Goal: Task Accomplishment & Management: Manage account settings

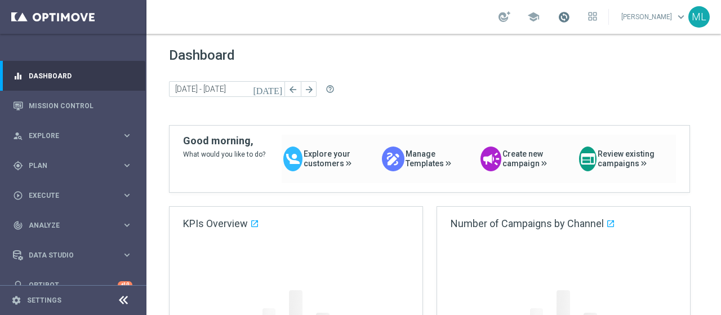
click at [558, 16] on span at bounding box center [564, 17] width 12 height 12
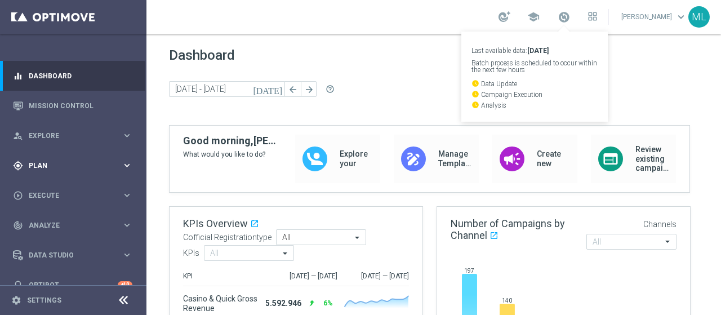
click at [32, 168] on span "Plan" at bounding box center [75, 165] width 93 height 7
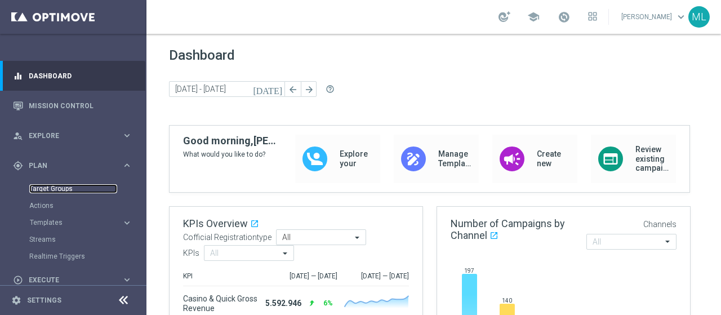
click at [48, 186] on link "Target Groups" at bounding box center [73, 188] width 88 height 9
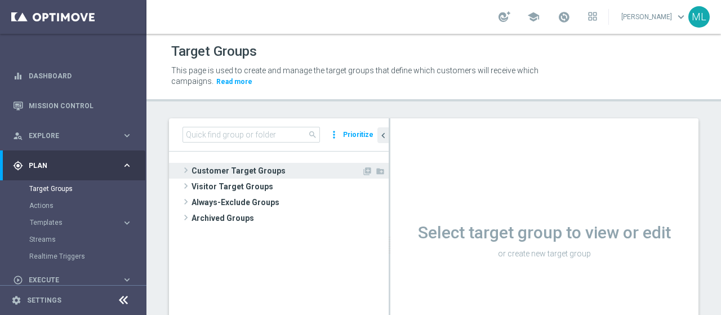
click at [187, 170] on span at bounding box center [185, 170] width 11 height 14
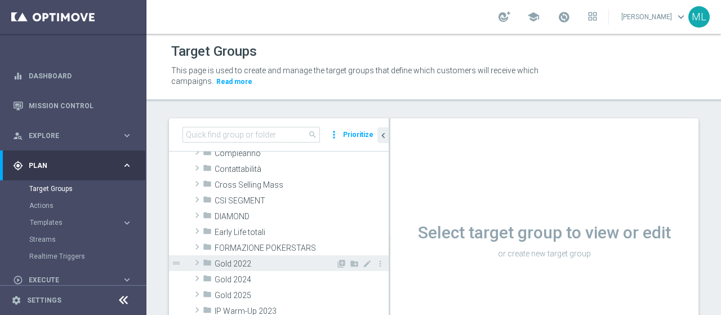
scroll to position [169, 0]
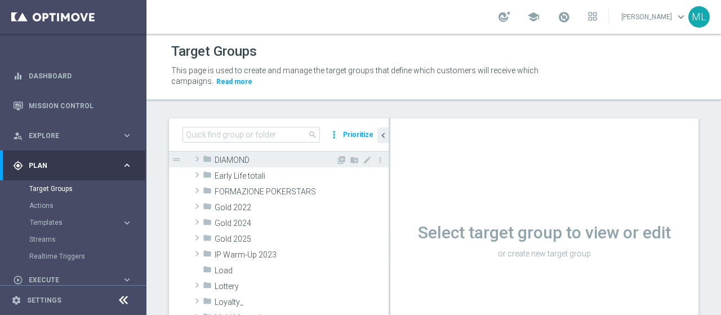
click at [198, 158] on span at bounding box center [197, 159] width 11 height 14
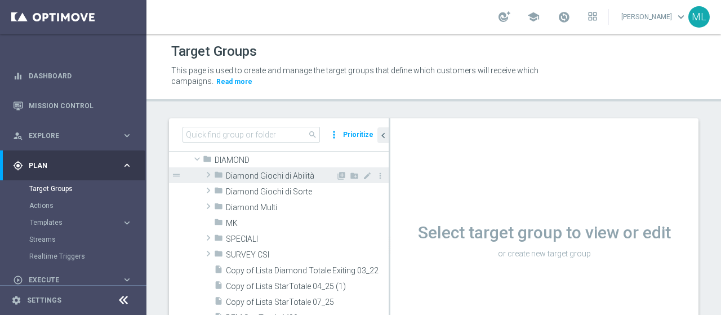
click at [207, 174] on span at bounding box center [208, 175] width 11 height 14
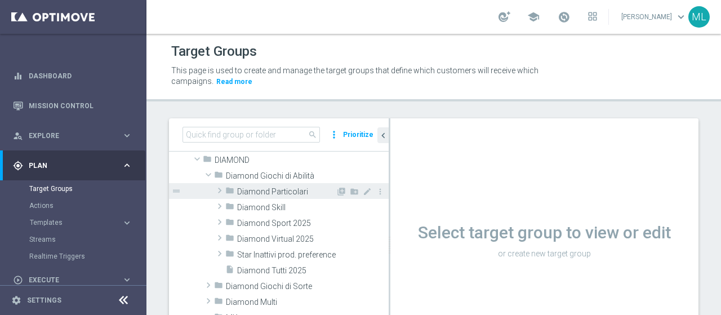
click at [219, 186] on span at bounding box center [219, 191] width 11 height 14
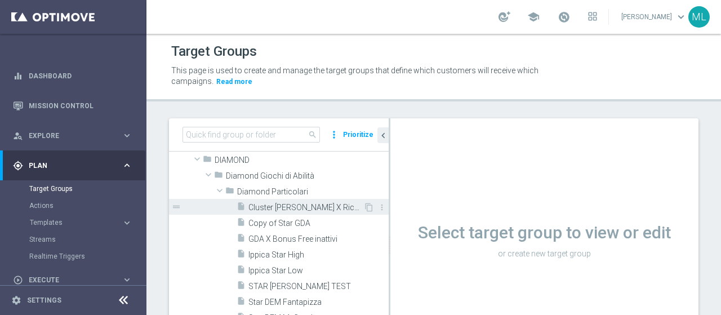
click at [293, 208] on span "Cluster Caricato X Ricorrenti" at bounding box center [305, 208] width 115 height 10
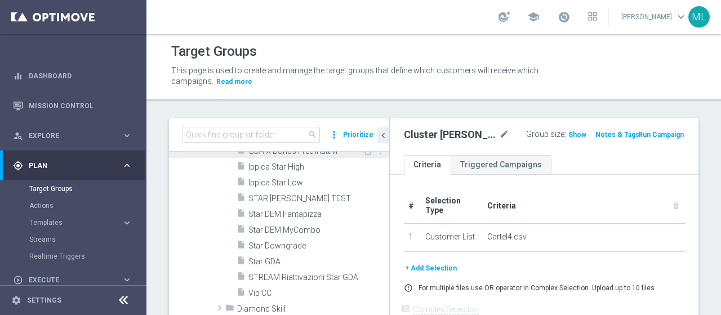
scroll to position [282, 0]
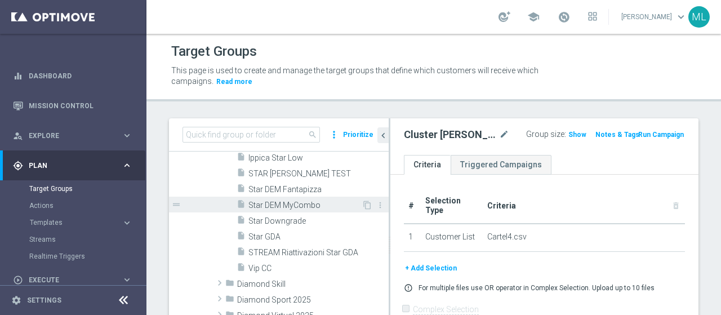
click at [286, 206] on span "Star DEM MyCombo" at bounding box center [304, 206] width 113 height 10
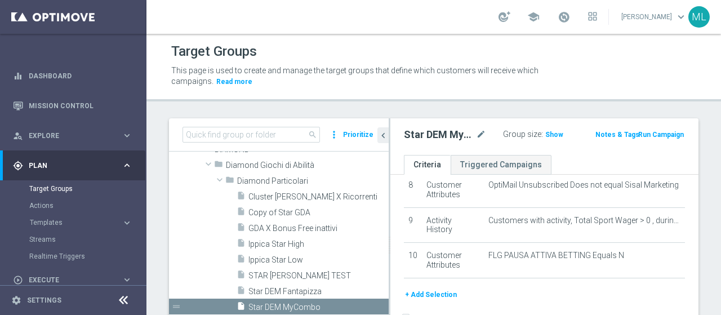
scroll to position [113, 0]
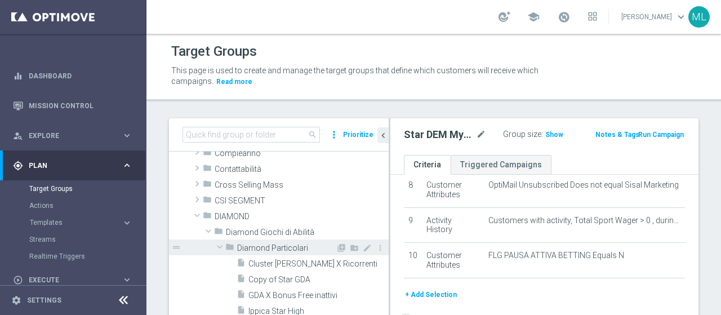
click at [217, 247] on span at bounding box center [220, 246] width 14 height 11
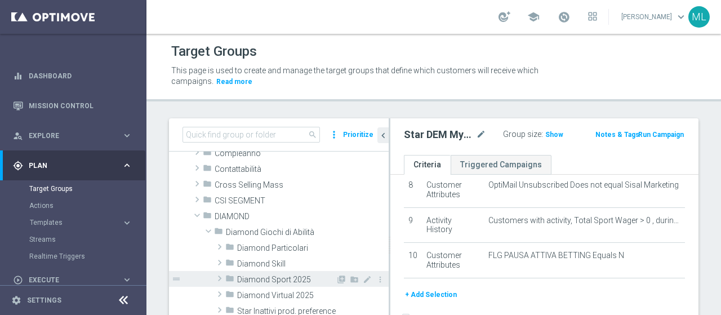
click at [221, 277] on span at bounding box center [219, 278] width 11 height 14
click at [220, 275] on span at bounding box center [219, 278] width 11 height 14
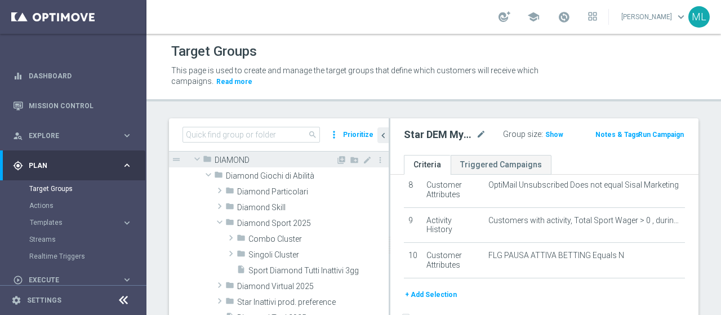
scroll to position [225, 0]
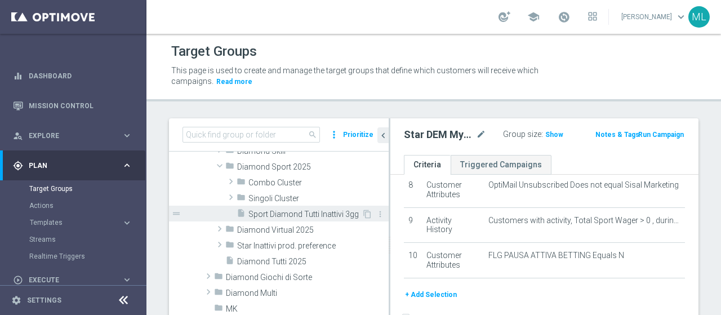
click at [280, 208] on div "insert_drive_file Sport Diamond Tutti Inattivi 3gg" at bounding box center [299, 214] width 125 height 16
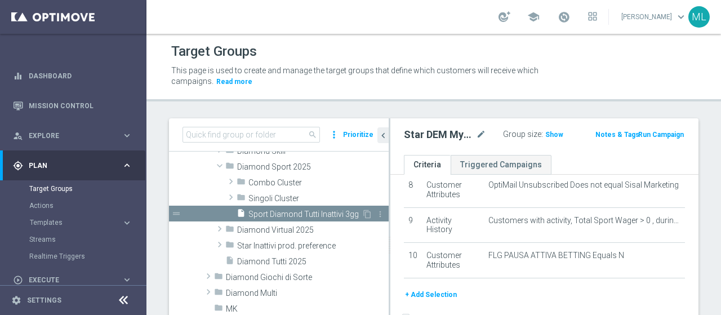
scroll to position [139, 0]
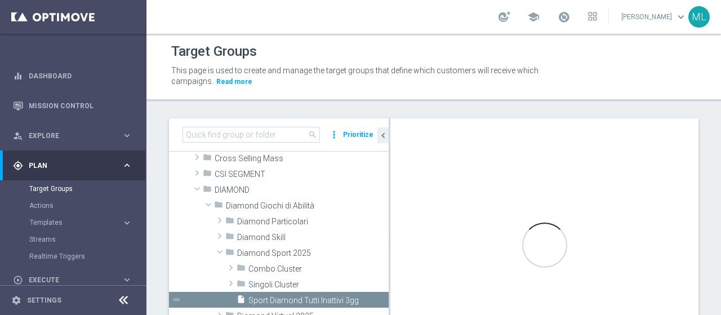
checkbox input "true"
type input "Diamond Sport 2025"
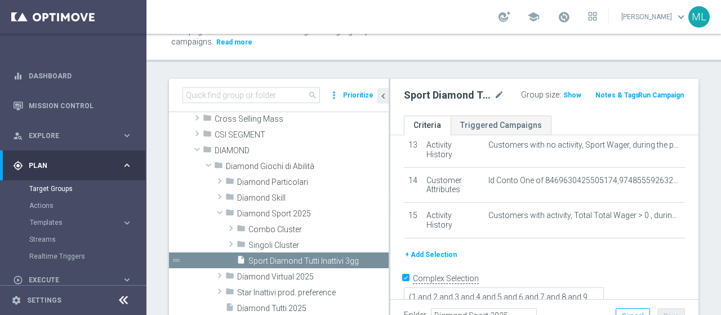
scroll to position [56, 0]
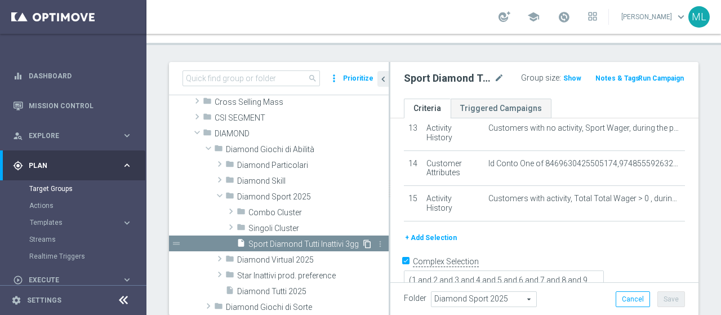
click at [363, 242] on icon "content_copy" at bounding box center [367, 243] width 9 height 9
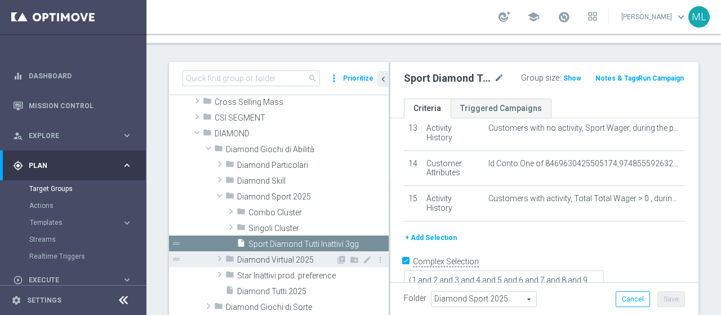
click at [289, 260] on span "Diamond Virtual 2025" at bounding box center [286, 260] width 99 height 10
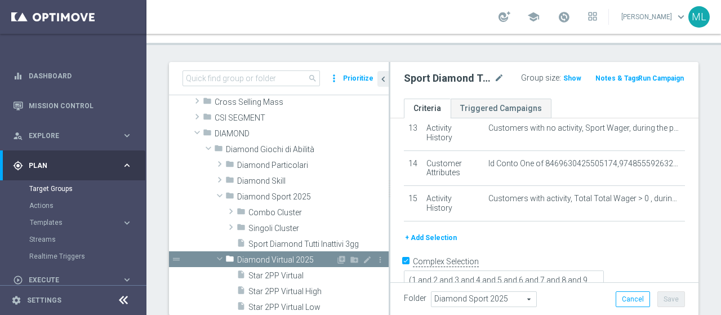
click at [214, 257] on span at bounding box center [220, 258] width 14 height 11
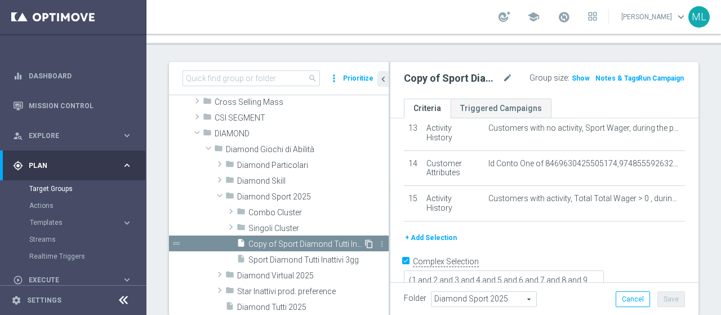
scroll to position [139, 0]
click at [502, 76] on icon "mode_edit" at bounding box center [507, 79] width 10 height 14
type input "CBP MYCOMBO"
click at [572, 93] on div "CBP MYCOMBO Group size : Show Notes & Tags Run Campaign" at bounding box center [544, 80] width 308 height 37
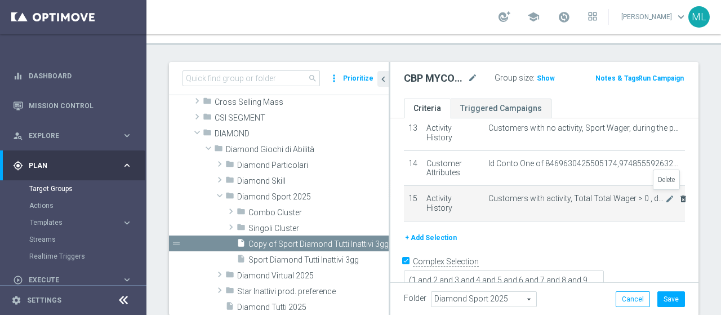
click at [679, 195] on icon "delete_forever" at bounding box center [683, 198] width 9 height 9
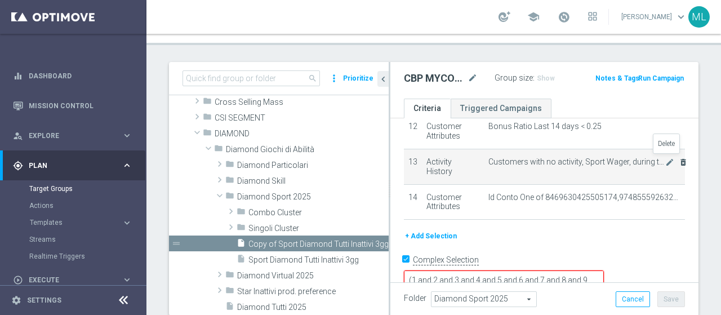
click at [679, 158] on icon "delete_forever" at bounding box center [683, 162] width 9 height 9
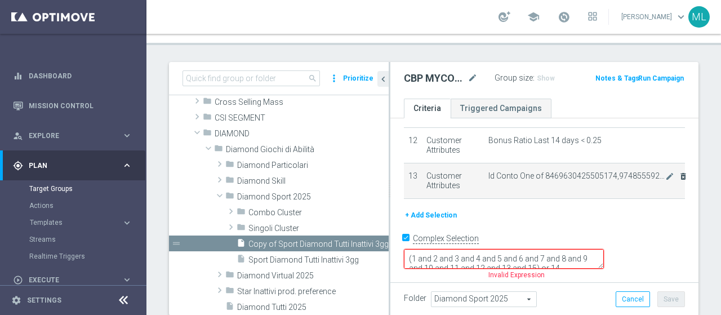
scroll to position [406, 0]
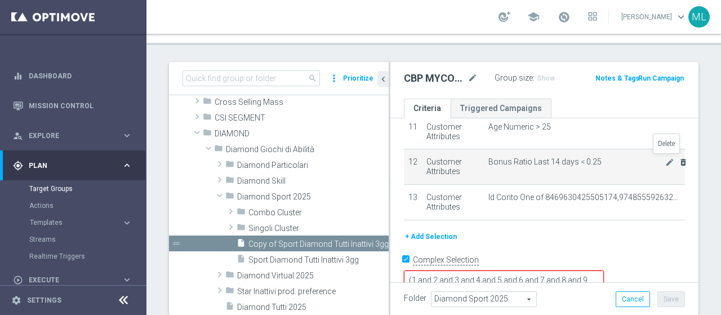
click at [679, 159] on icon "delete_forever" at bounding box center [683, 162] width 9 height 9
click at [679, 161] on icon "delete_forever" at bounding box center [683, 162] width 9 height 9
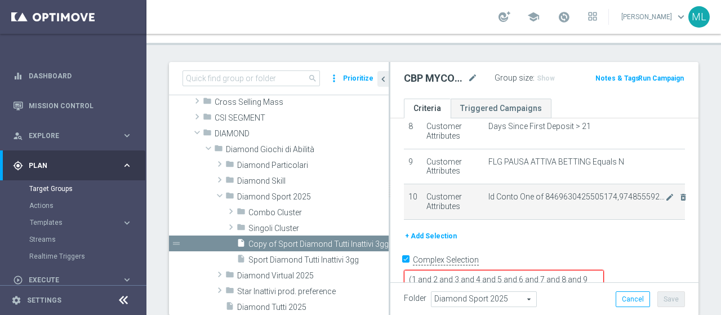
scroll to position [244, 0]
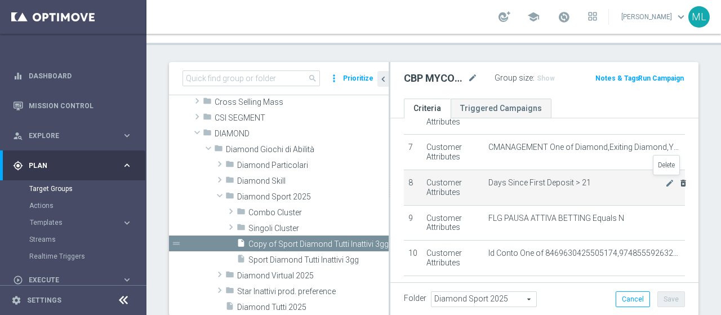
click at [679, 181] on icon "delete_forever" at bounding box center [683, 183] width 9 height 9
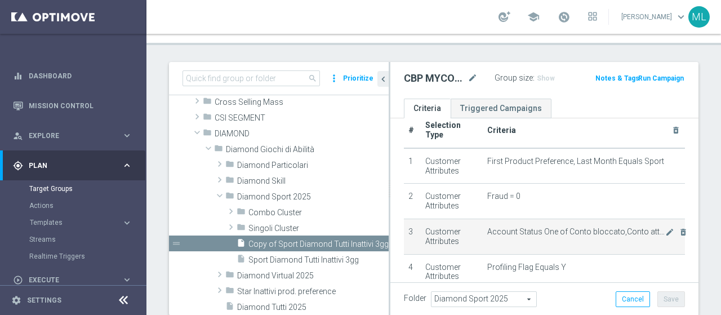
scroll to position [0, 0]
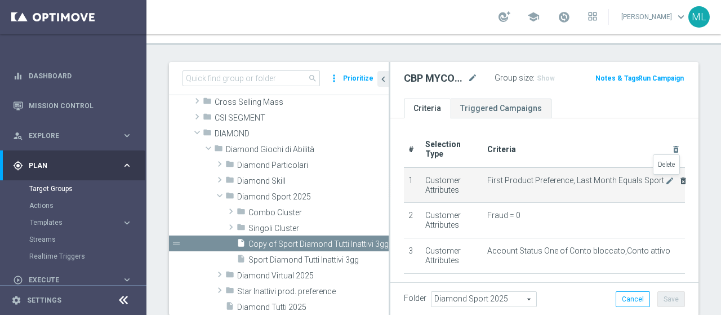
click at [679, 180] on icon "delete_forever" at bounding box center [683, 180] width 9 height 9
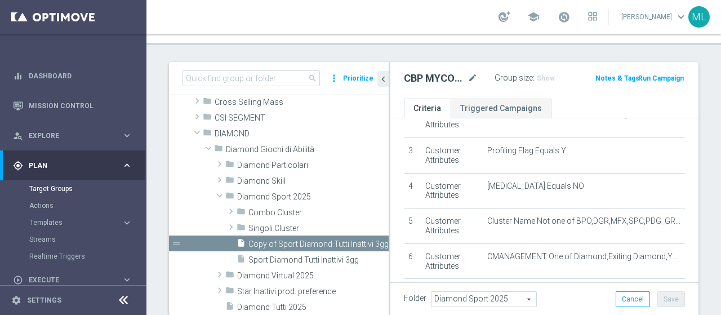
scroll to position [231, 0]
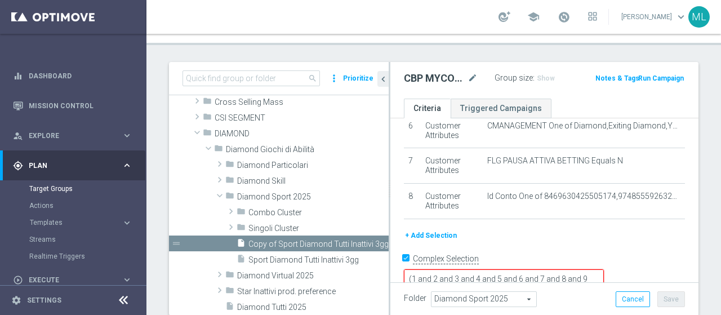
click at [423, 234] on button "+ Add Selection" at bounding box center [431, 235] width 54 height 12
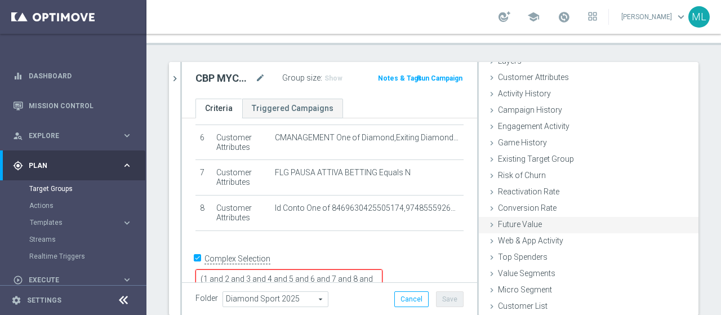
scroll to position [95, 0]
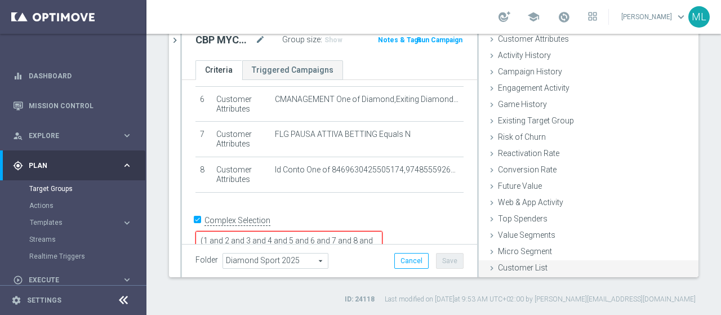
click at [487, 269] on icon at bounding box center [491, 268] width 9 height 9
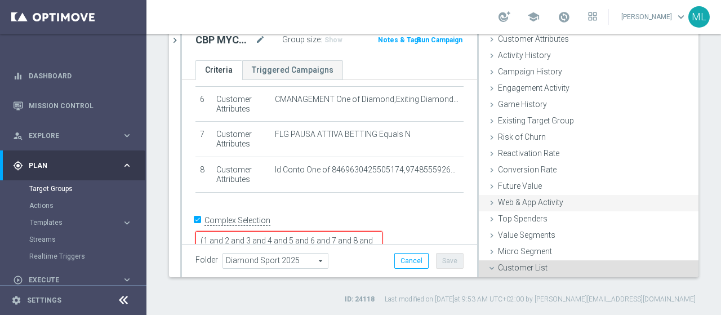
scroll to position [154, 0]
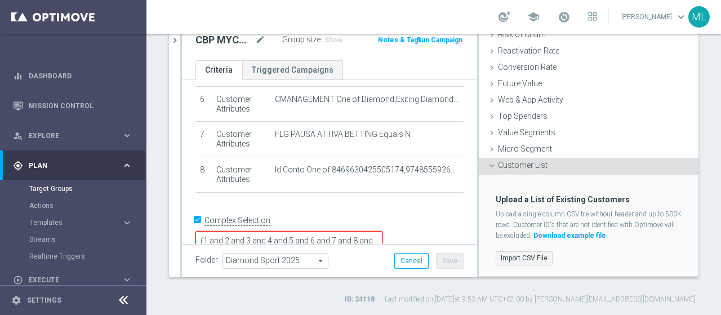
click at [511, 256] on label "Import CSV File" at bounding box center [524, 258] width 57 height 14
click at [0, 0] on input "Import CSV File" at bounding box center [0, 0] width 0 height 0
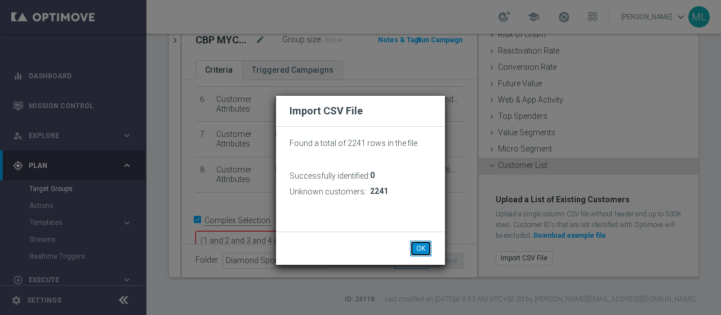
click at [421, 248] on button "OK" at bounding box center [420, 249] width 21 height 16
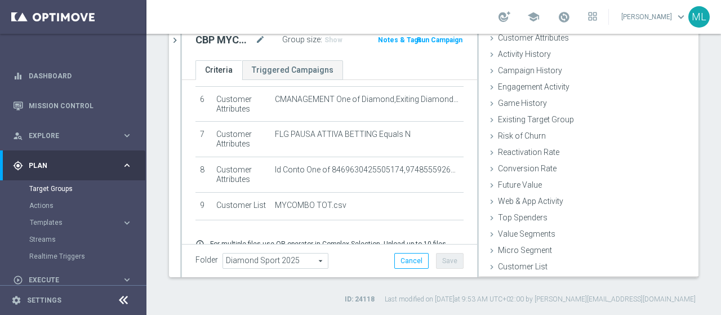
scroll to position [52, 0]
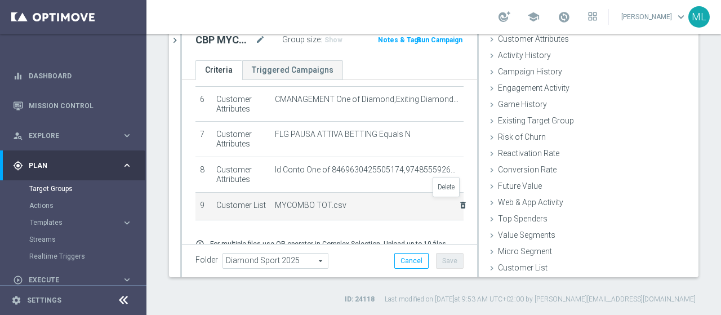
click at [458, 201] on icon "delete_forever" at bounding box center [462, 205] width 9 height 9
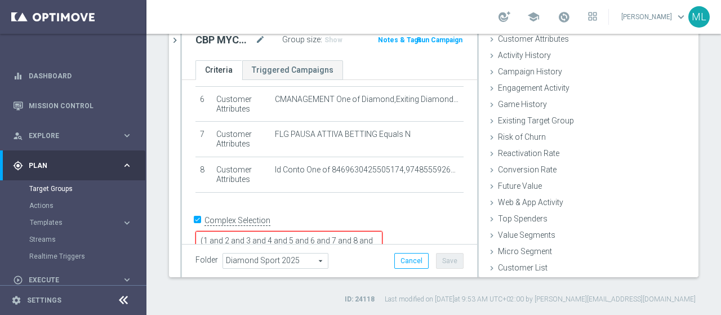
click at [199, 219] on input "Complex Selection" at bounding box center [198, 222] width 7 height 16
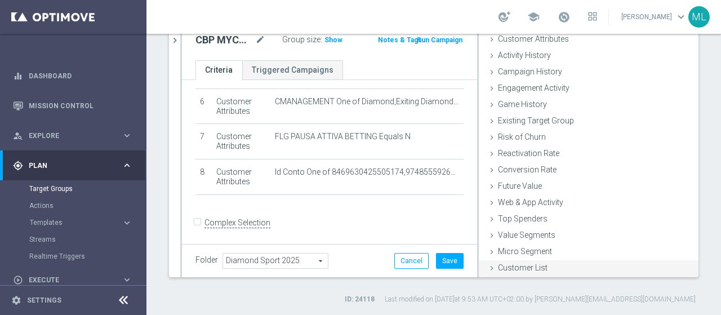
click at [487, 268] on icon at bounding box center [491, 268] width 9 height 9
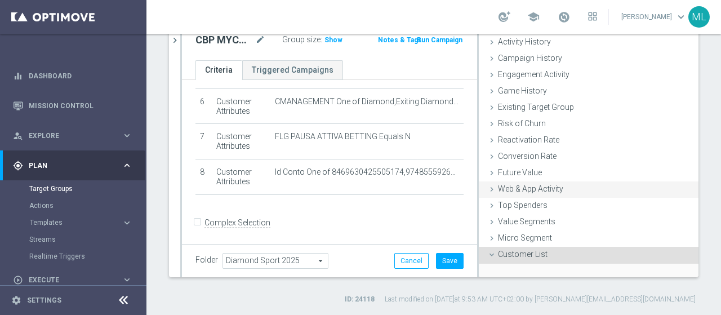
scroll to position [154, 0]
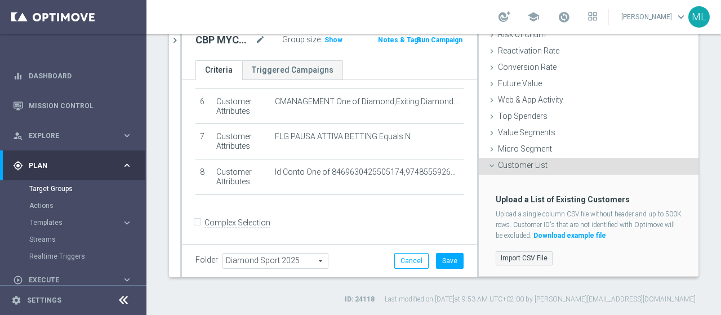
click at [510, 256] on label "Import CSV File" at bounding box center [524, 258] width 57 height 14
click at [0, 0] on input "Import CSV File" at bounding box center [0, 0] width 0 height 0
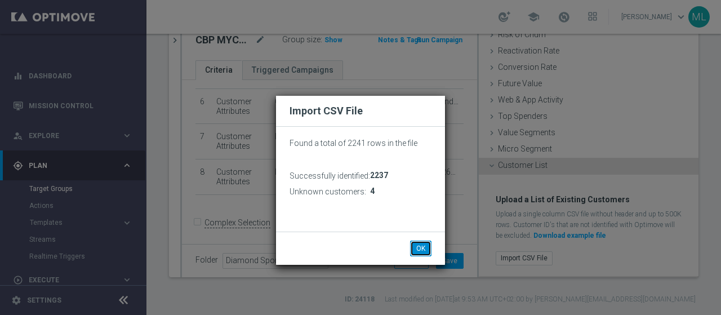
click at [421, 247] on button "OK" at bounding box center [420, 249] width 21 height 16
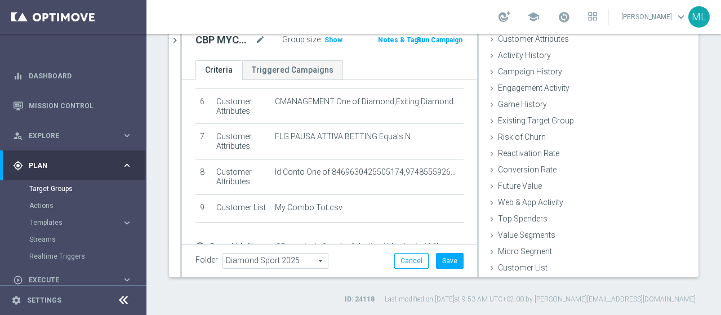
scroll to position [52, 0]
click at [327, 38] on span "Show" at bounding box center [333, 40] width 18 height 8
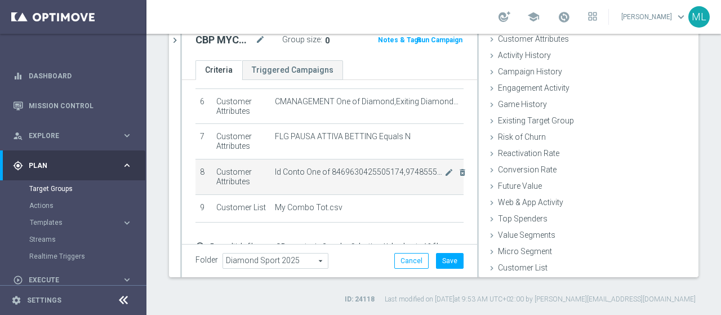
scroll to position [269, 0]
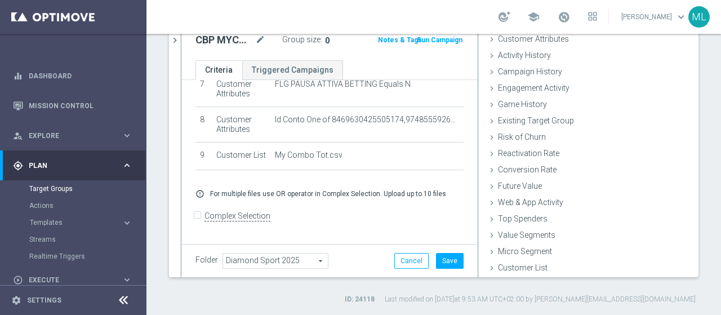
click at [197, 217] on input "Complex Selection" at bounding box center [198, 217] width 7 height 16
checkbox input "true"
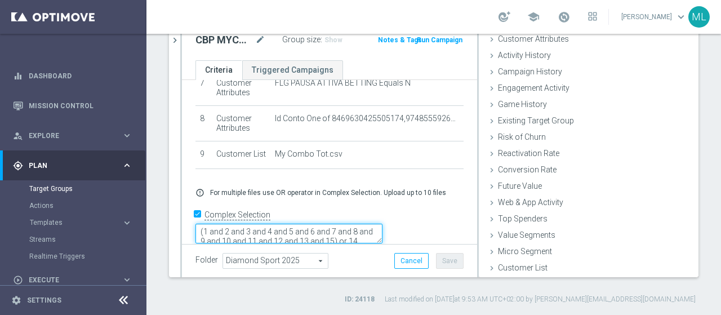
scroll to position [0, 0]
click at [280, 224] on textarea "(1 and 2 and 3 and 4 and 5 and 6 and 7 and 8 and 9 and 10 and 11 and 12 and 13 …" at bounding box center [288, 234] width 187 height 20
drag, startPoint x: 443, startPoint y: 226, endPoint x: 444, endPoint y: 250, distance: 23.2
click at [444, 250] on div "CBP MYCOMBO mode_edit Group size : Show Notes & Tags Run Campaign Criteria Trig…" at bounding box center [329, 150] width 295 height 253
click at [382, 224] on textarea "(1 and 2 and 3 and 4 and 5 and 6 and 7 and 8 and 9 and 10 and 11 and 12 and 13 …" at bounding box center [288, 245] width 187 height 42
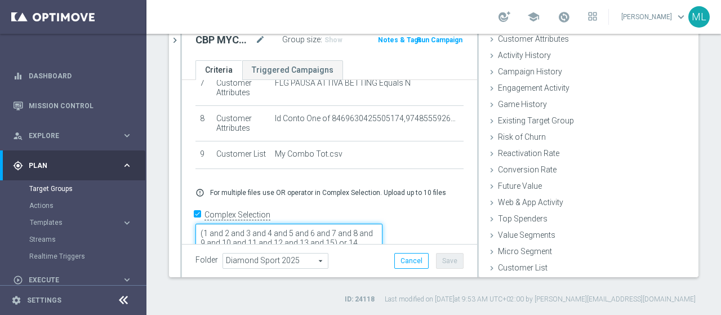
drag, startPoint x: 417, startPoint y: 220, endPoint x: 440, endPoint y: 220, distance: 23.7
click at [382, 224] on textarea "(1 and 2 and 3 and 4 and 5 and 6 and 7 and 8 and 9 and 10 and 11 and 12 and 13 …" at bounding box center [288, 245] width 187 height 42
drag, startPoint x: 407, startPoint y: 229, endPoint x: 262, endPoint y: 234, distance: 145.4
click at [262, 234] on form "Complex Selection (1 and 2 and 3 and 4 and 5 and 6 and 7 and 9 and 10 and 11 an…" at bounding box center [329, 243] width 268 height 74
drag, startPoint x: 291, startPoint y: 230, endPoint x: 299, endPoint y: 230, distance: 8.4
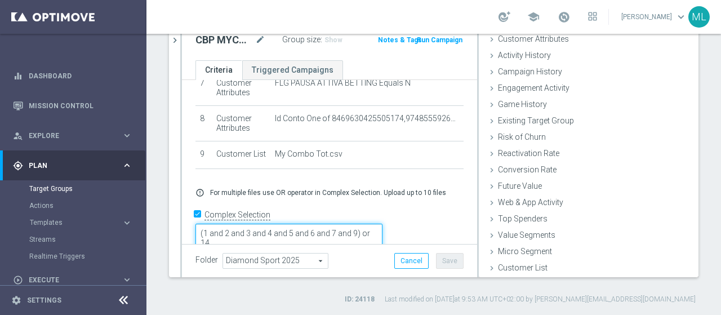
click at [299, 230] on textarea "(1 and 2 and 3 and 4 and 5 and 6 and 7 and 9) or 14" at bounding box center [288, 245] width 187 height 42
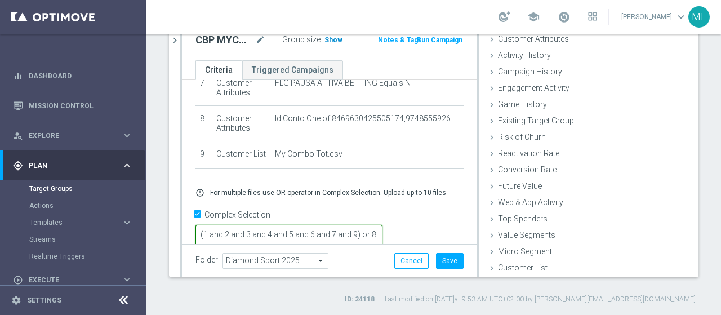
type textarea "(1 and 2 and 3 and 4 and 5 and 6 and 7 and 9) or 8"
click at [328, 38] on span "Show" at bounding box center [333, 40] width 18 height 8
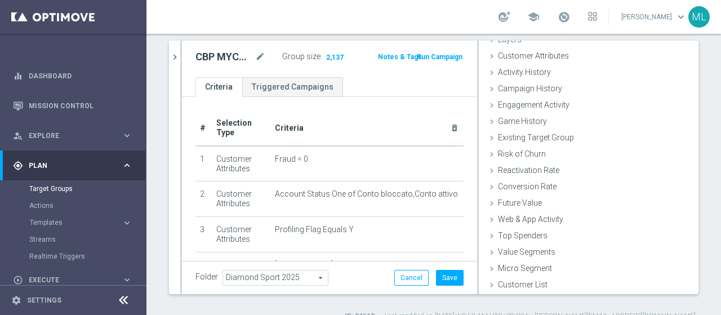
scroll to position [95, 0]
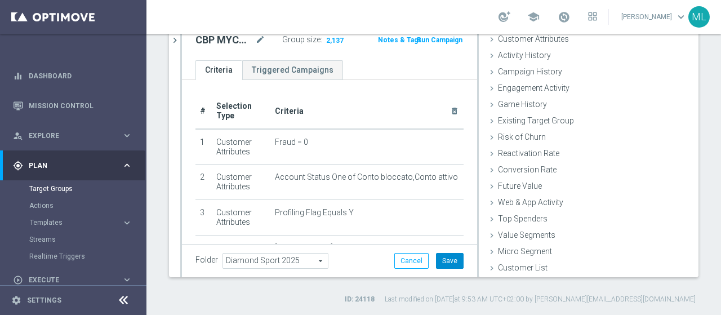
click at [441, 260] on button "Save" at bounding box center [450, 261] width 28 height 16
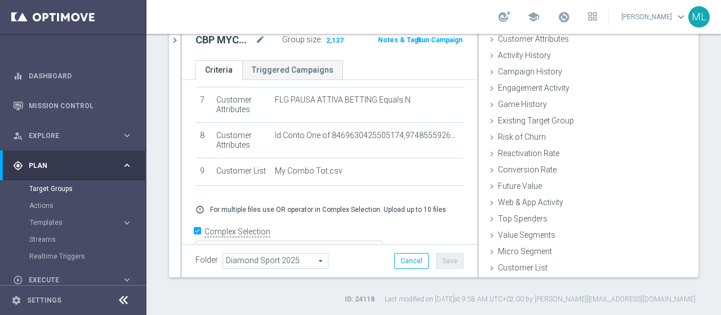
scroll to position [237, 0]
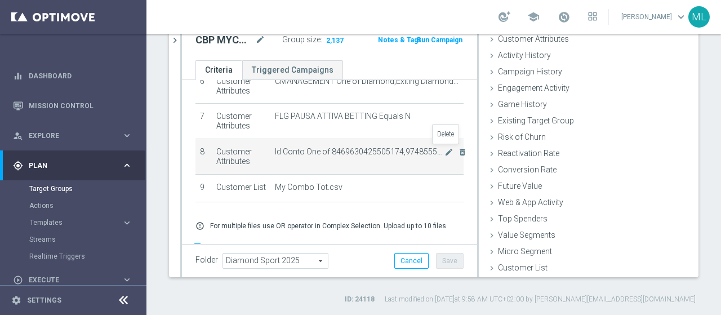
click at [458, 148] on icon "delete_forever" at bounding box center [462, 152] width 9 height 9
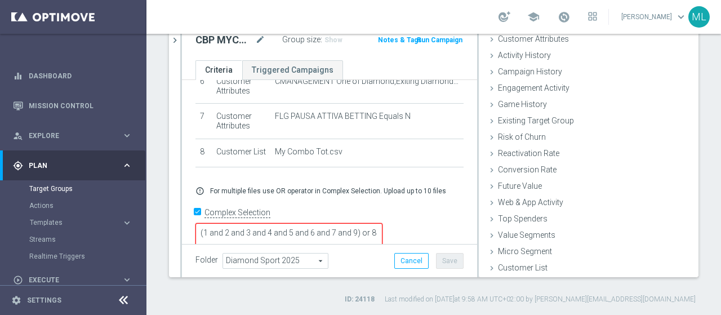
click at [198, 215] on input "Complex Selection" at bounding box center [198, 214] width 7 height 16
checkbox input "false"
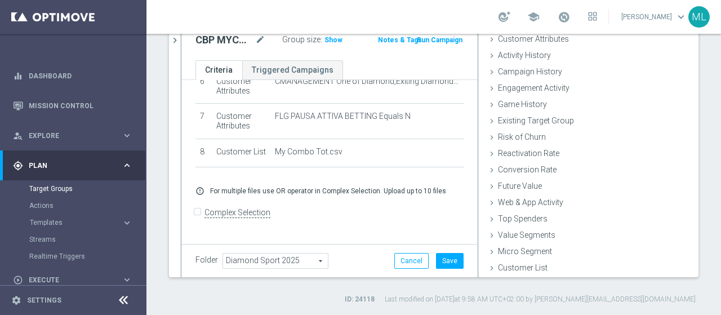
scroll to position [234, 0]
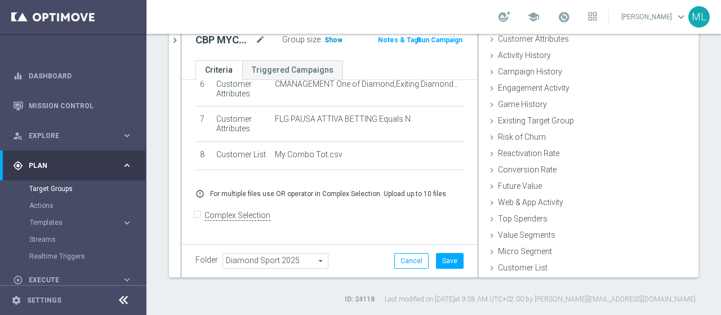
click at [329, 39] on span "Show" at bounding box center [333, 40] width 18 height 8
click at [330, 42] on span "2,134" at bounding box center [335, 41] width 20 height 11
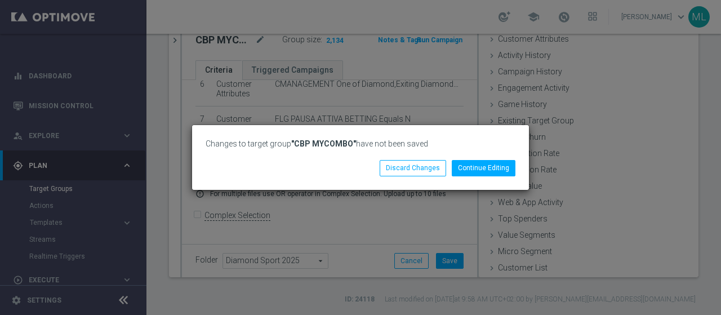
click at [372, 59] on div "Changes to target group "CBP MYCOMBO" have not been saved Continue Editing Disc…" at bounding box center [360, 157] width 721 height 315
click at [464, 166] on button "Continue Editing" at bounding box center [484, 168] width 64 height 16
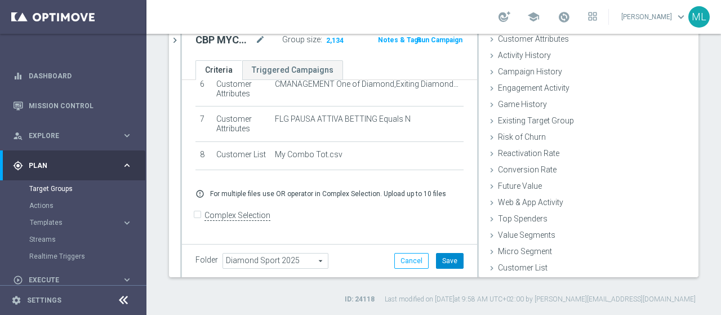
click at [442, 257] on button "Save" at bounding box center [450, 261] width 28 height 16
click at [327, 43] on h3 "Show" at bounding box center [333, 40] width 20 height 12
click at [327, 37] on span "2,134" at bounding box center [335, 41] width 20 height 11
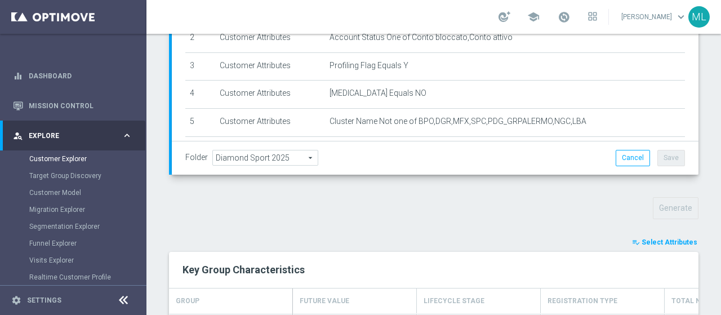
scroll to position [287, 0]
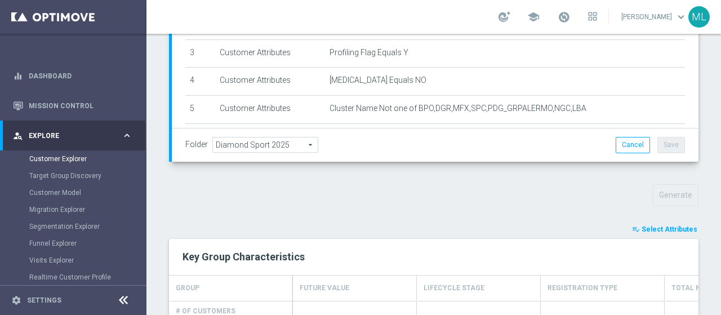
click at [656, 225] on span "Select Attributes" at bounding box center [670, 229] width 56 height 8
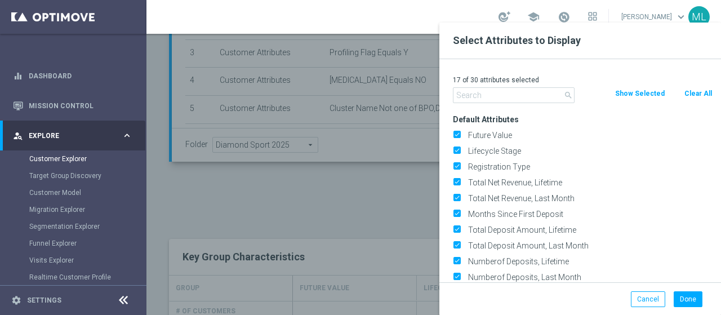
click at [469, 97] on input "text" at bounding box center [514, 95] width 122 height 16
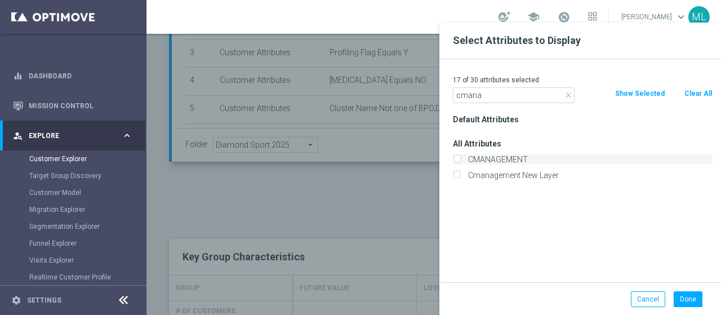
type input "cmana"
click at [456, 160] on input "CMANAGEMENT" at bounding box center [456, 160] width 7 height 7
checkbox input "true"
drag, startPoint x: 480, startPoint y: 95, endPoint x: 454, endPoint y: 95, distance: 26.5
click at [454, 95] on input "cmana" at bounding box center [514, 95] width 122 height 16
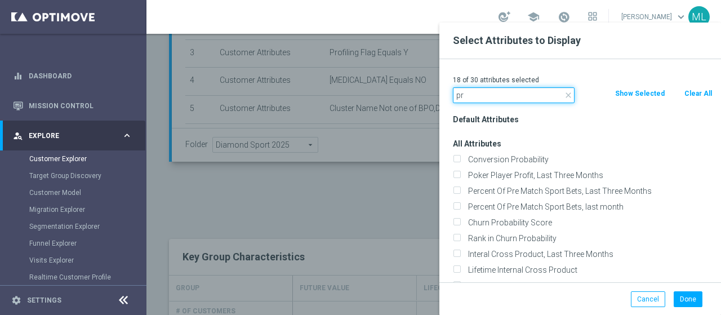
type input "p"
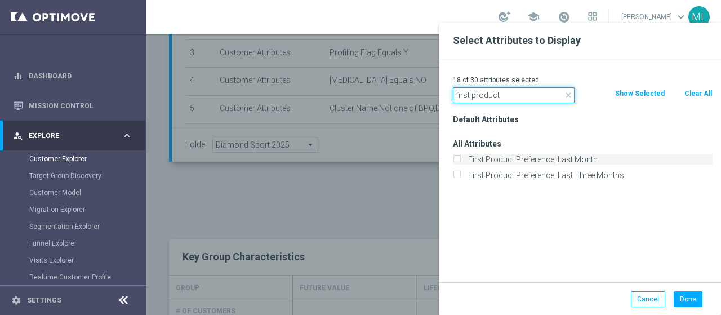
type input "first product"
click at [456, 158] on input "First Product Preference, Last Month" at bounding box center [456, 160] width 7 height 7
checkbox input "true"
drag, startPoint x: 504, startPoint y: 97, endPoint x: 429, endPoint y: 97, distance: 74.9
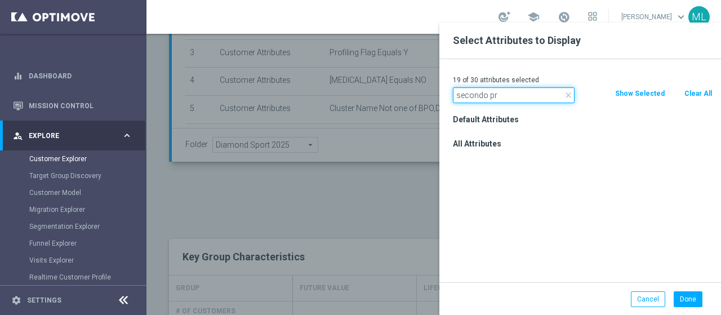
click at [484, 96] on input "secondo pr" at bounding box center [514, 95] width 122 height 16
type input "second pr"
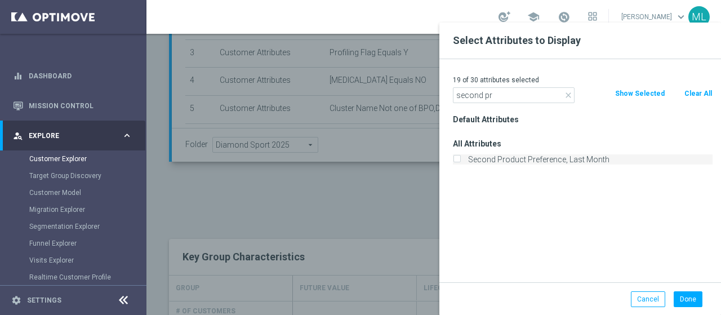
click at [458, 158] on input "Second Product Preference, Last Month" at bounding box center [456, 160] width 7 height 7
checkbox input "true"
drag, startPoint x: 493, startPoint y: 95, endPoint x: 452, endPoint y: 95, distance: 40.6
click at [452, 95] on div "close second pr" at bounding box center [513, 95] width 139 height 16
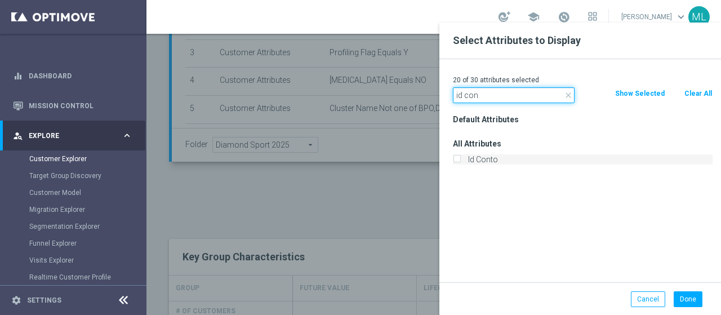
type input "id con"
click at [464, 155] on label "Id Conto" at bounding box center [588, 159] width 248 height 10
click at [459, 157] on input "Id Conto" at bounding box center [456, 160] width 7 height 7
checkbox input "true"
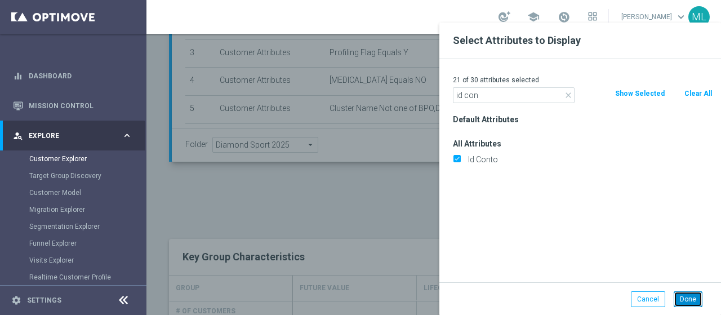
click at [689, 300] on button "Done" at bounding box center [688, 299] width 29 height 16
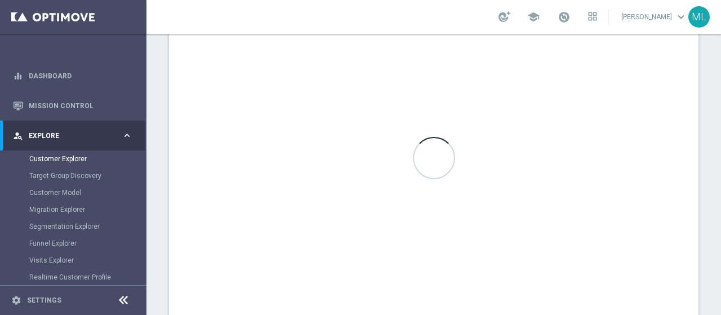
scroll to position [640, 0]
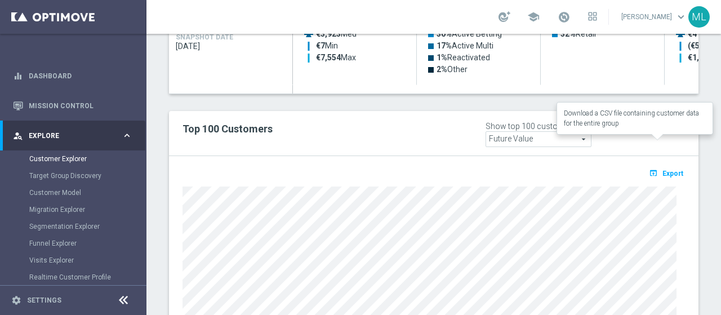
click at [664, 170] on span "Export" at bounding box center [672, 174] width 21 height 8
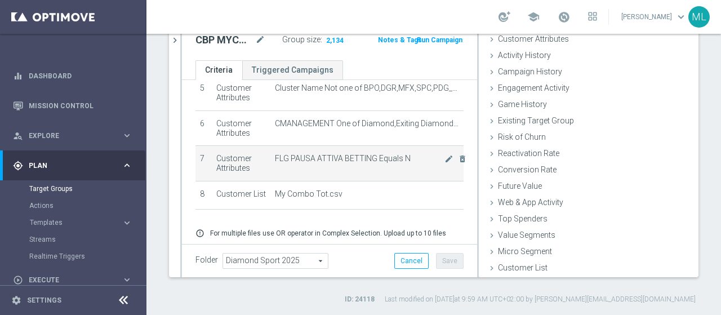
scroll to position [178, 0]
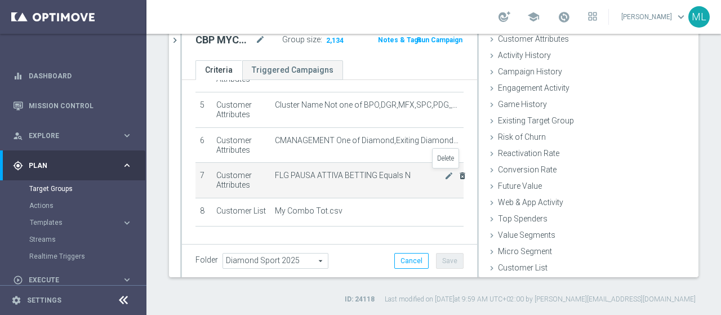
click at [458, 172] on icon "delete_forever" at bounding box center [462, 175] width 9 height 9
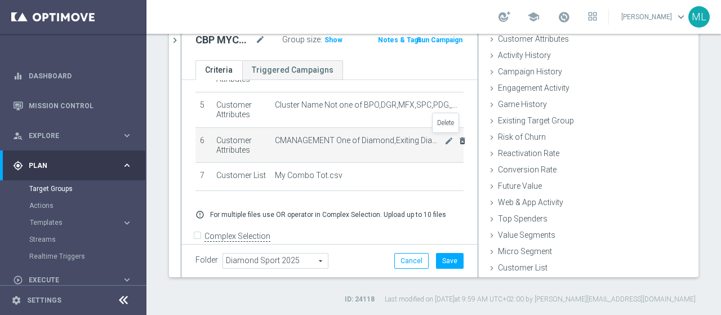
click at [458, 138] on icon "delete_forever" at bounding box center [462, 140] width 9 height 9
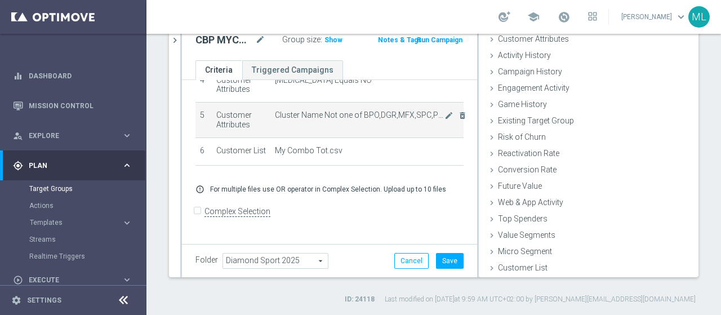
scroll to position [164, 0]
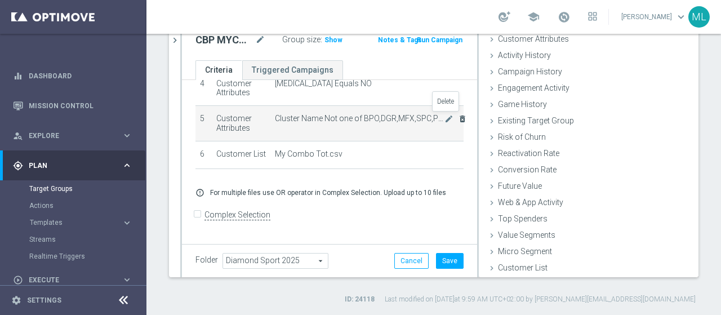
click at [458, 115] on icon "delete_forever" at bounding box center [462, 118] width 9 height 9
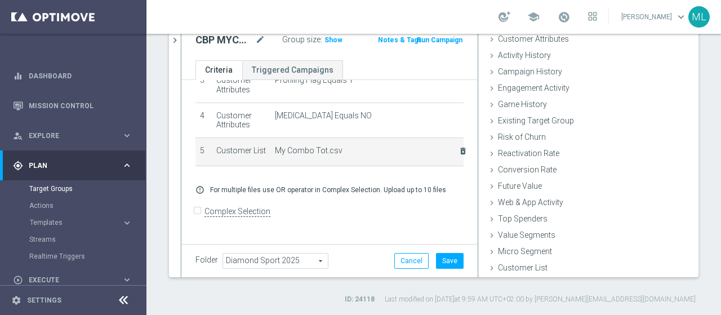
scroll to position [129, 0]
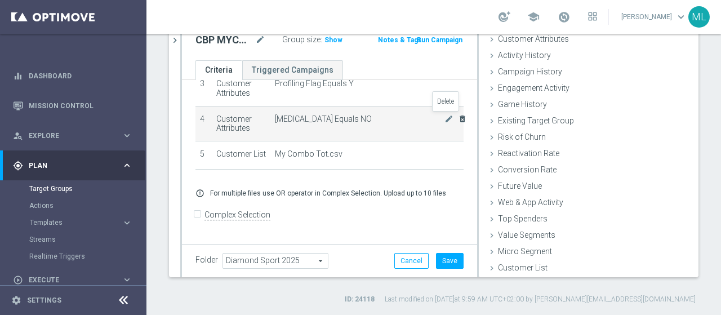
click at [458, 116] on icon "delete_forever" at bounding box center [462, 118] width 9 height 9
click at [458, 114] on icon "delete_forever" at bounding box center [462, 118] width 9 height 9
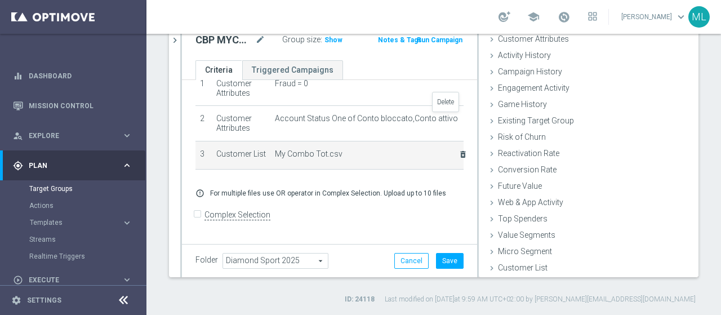
click at [0, 0] on icon "delete_forever" at bounding box center [0, 0] width 0 height 0
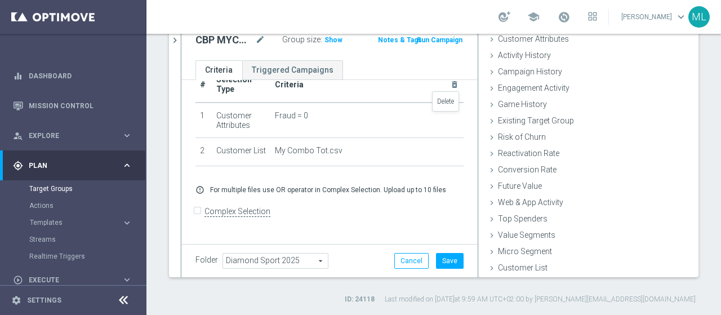
scroll to position [24, 0]
click at [0, 0] on icon "delete_forever" at bounding box center [0, 0] width 0 height 0
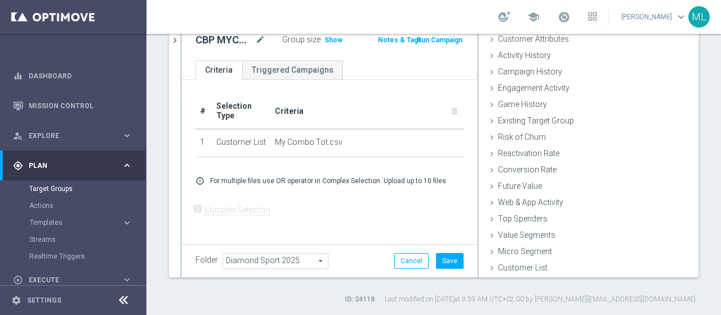
scroll to position [0, 0]
click at [323, 34] on h3 "Show" at bounding box center [333, 40] width 20 height 12
